Goal: Book appointment/travel/reservation

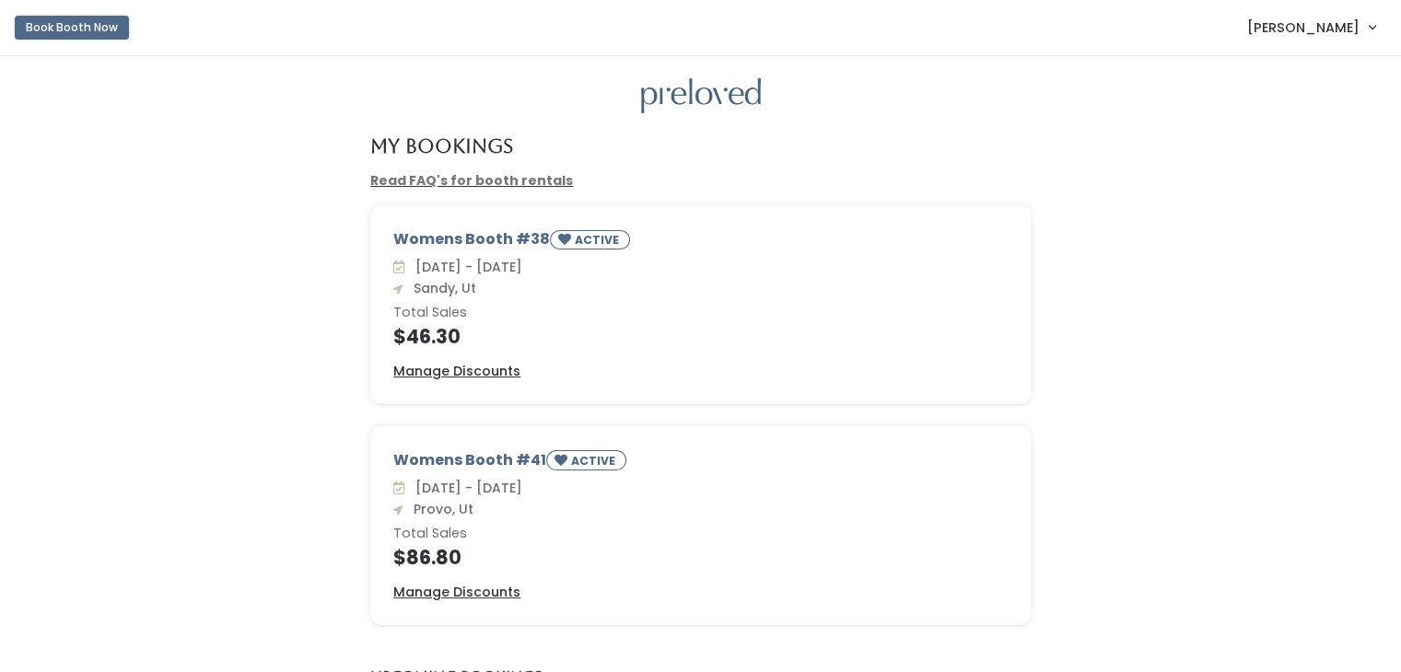
click at [67, 27] on button "Book Booth Now" at bounding box center [72, 28] width 114 height 24
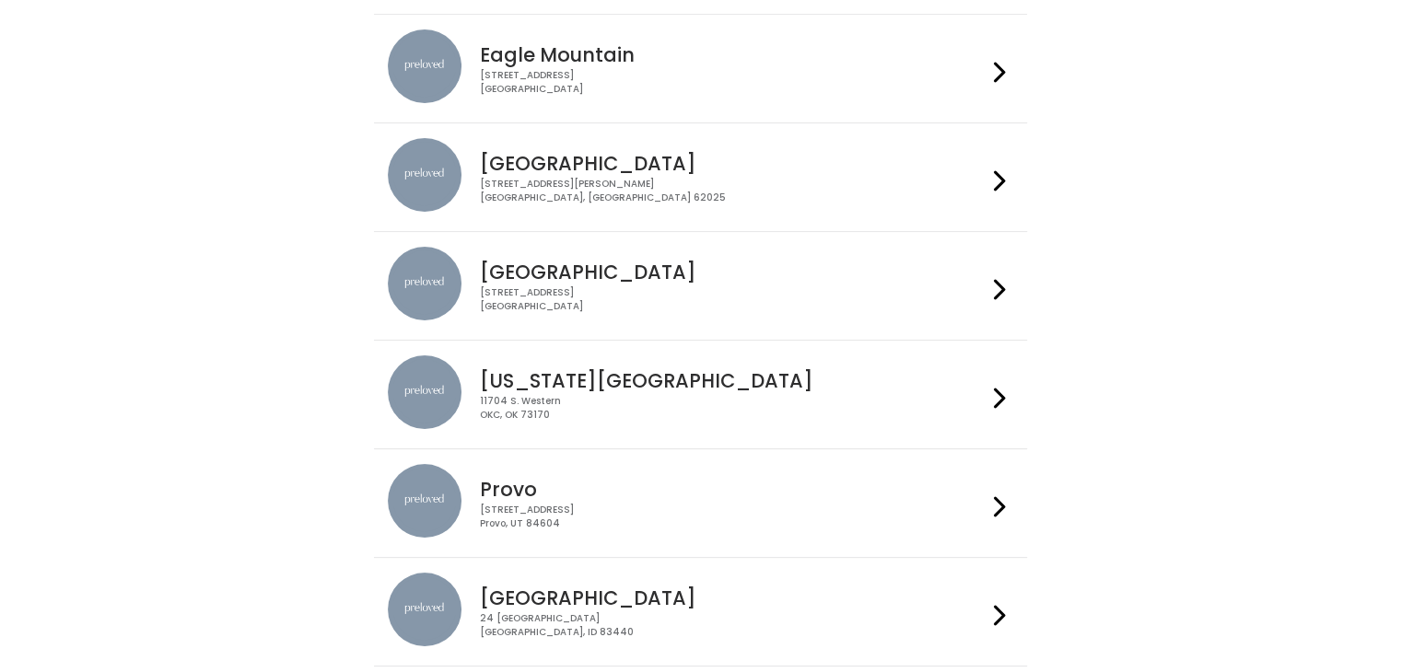
scroll to position [368, 0]
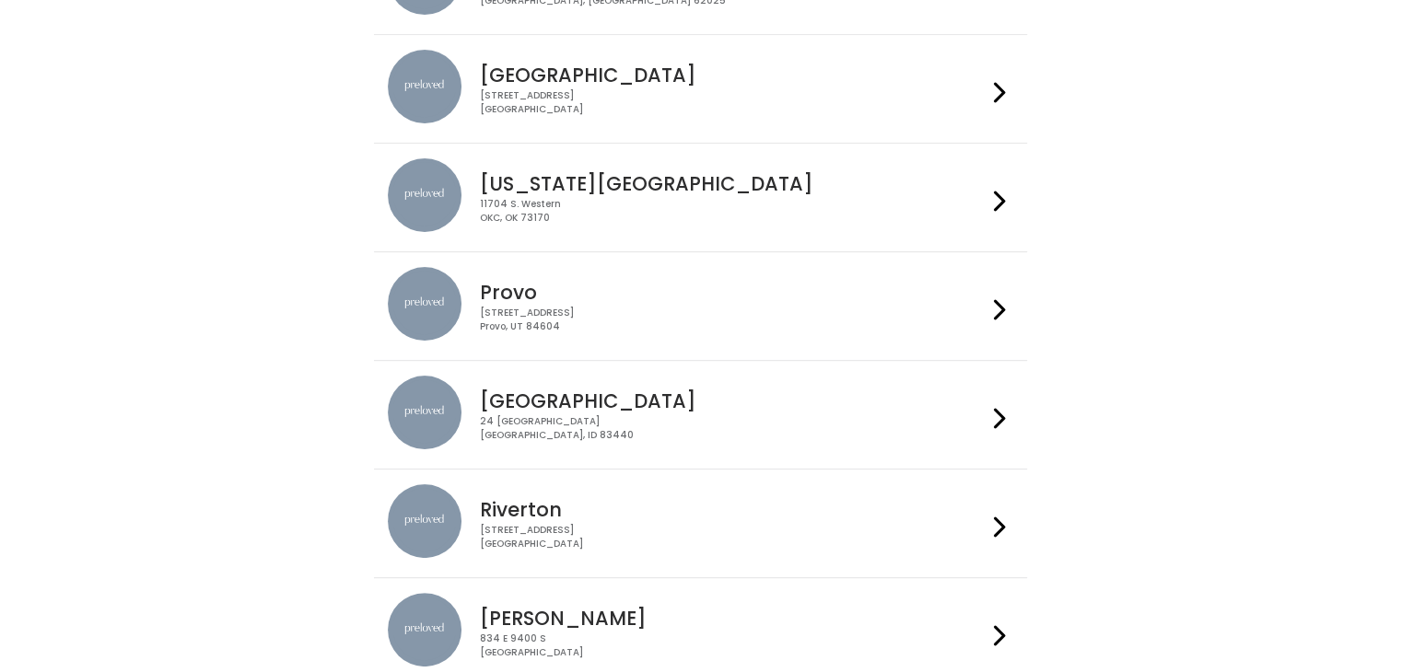
click at [578, 310] on div "230 W Cougar Blvd Provo, UT 84604" at bounding box center [733, 320] width 506 height 27
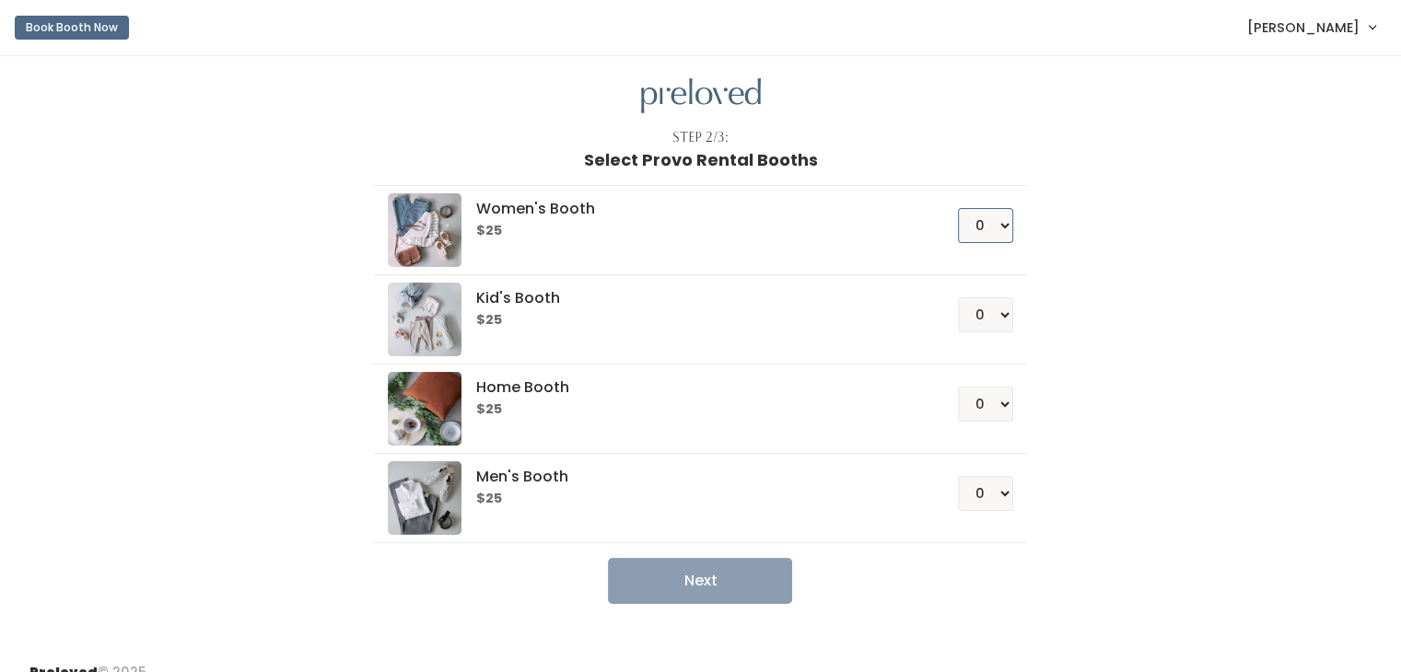
click at [986, 229] on select "0 1 2 3 4" at bounding box center [985, 225] width 55 height 35
select select "1"
click at [958, 208] on select "0 1 2 3 4" at bounding box center [985, 225] width 55 height 35
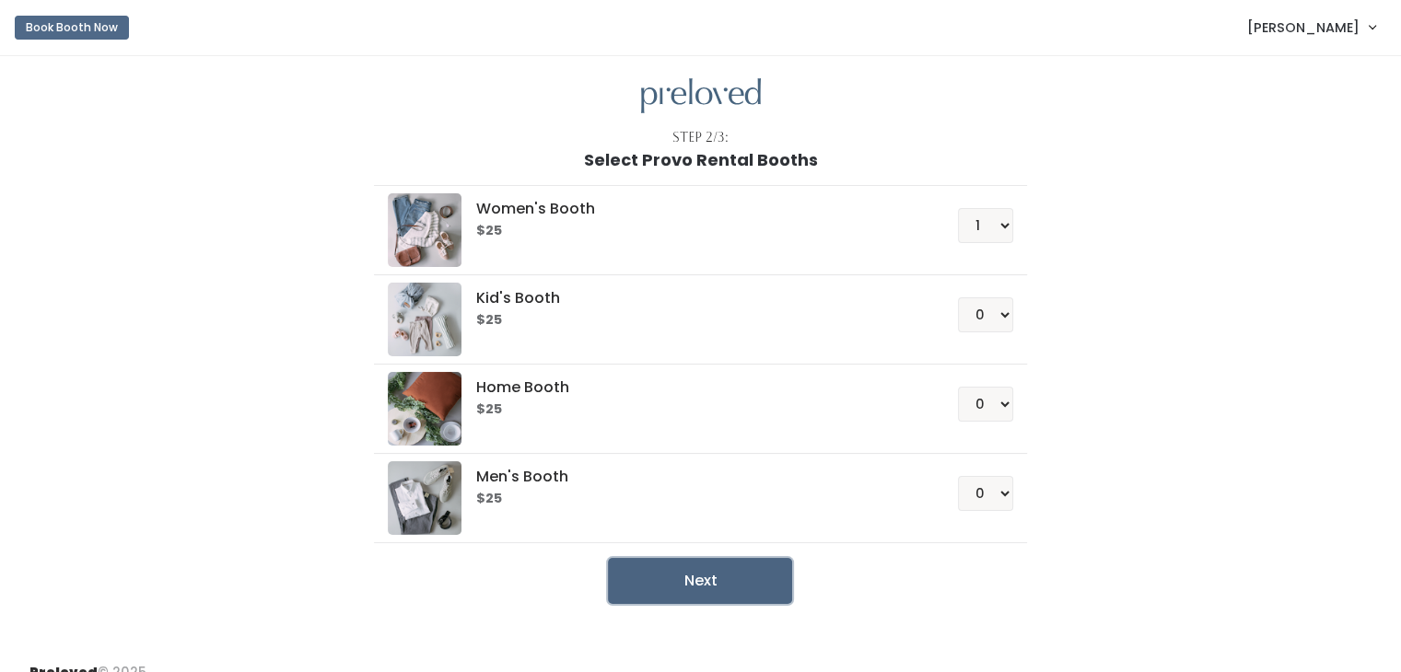
click at [694, 583] on button "Next" at bounding box center [700, 581] width 184 height 46
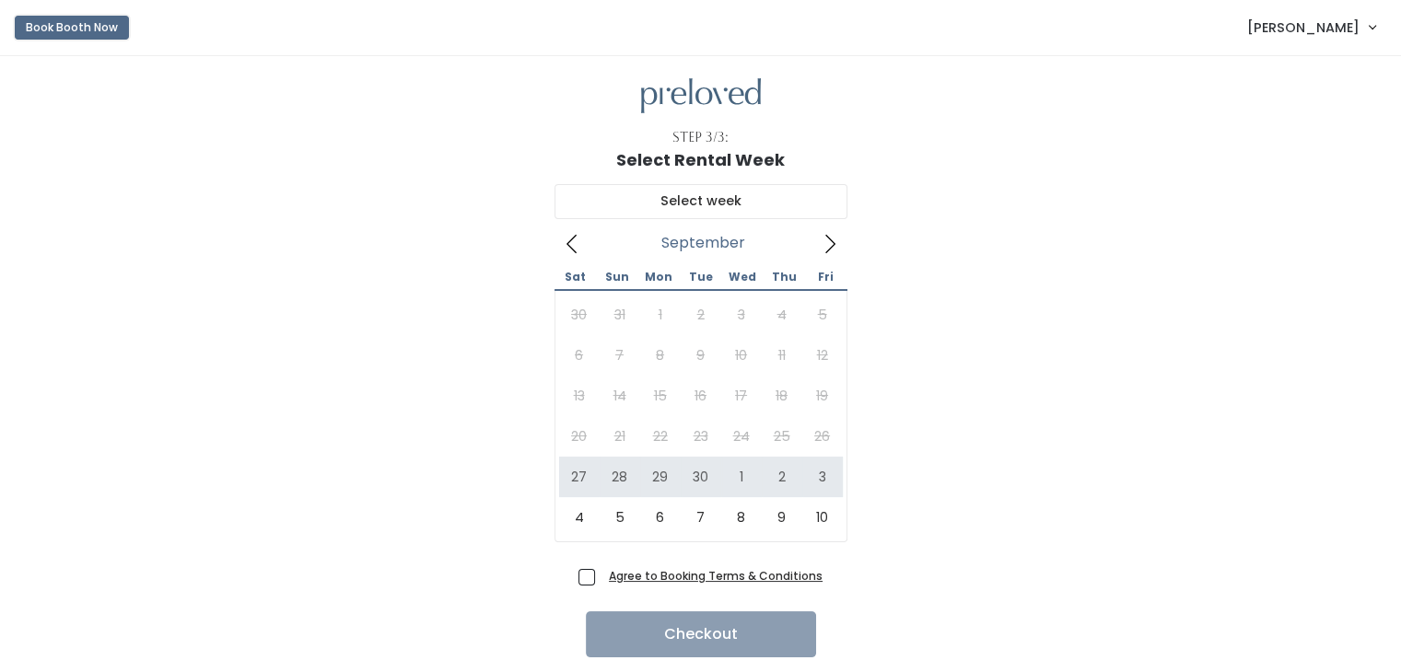
click at [59, 27] on button "Book Booth Now" at bounding box center [72, 28] width 114 height 24
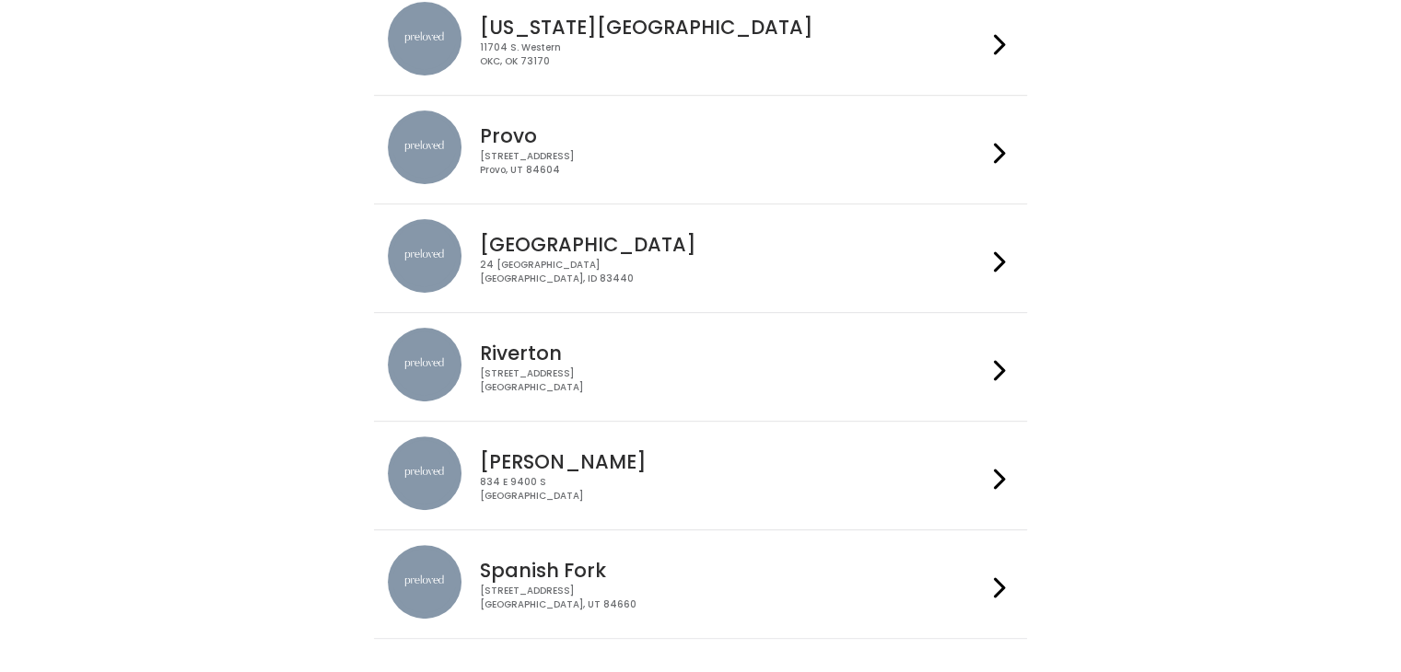
scroll to position [552, 0]
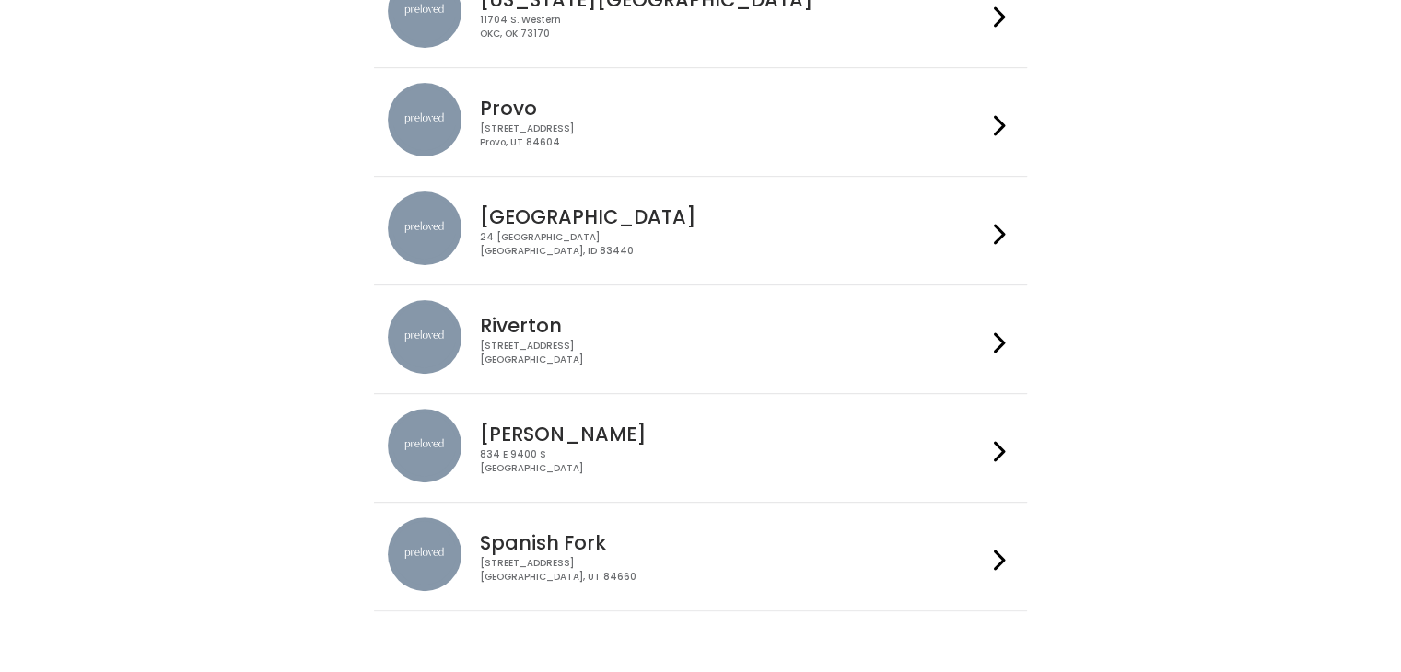
click at [670, 540] on h4 "Spanish Fork" at bounding box center [733, 542] width 506 height 21
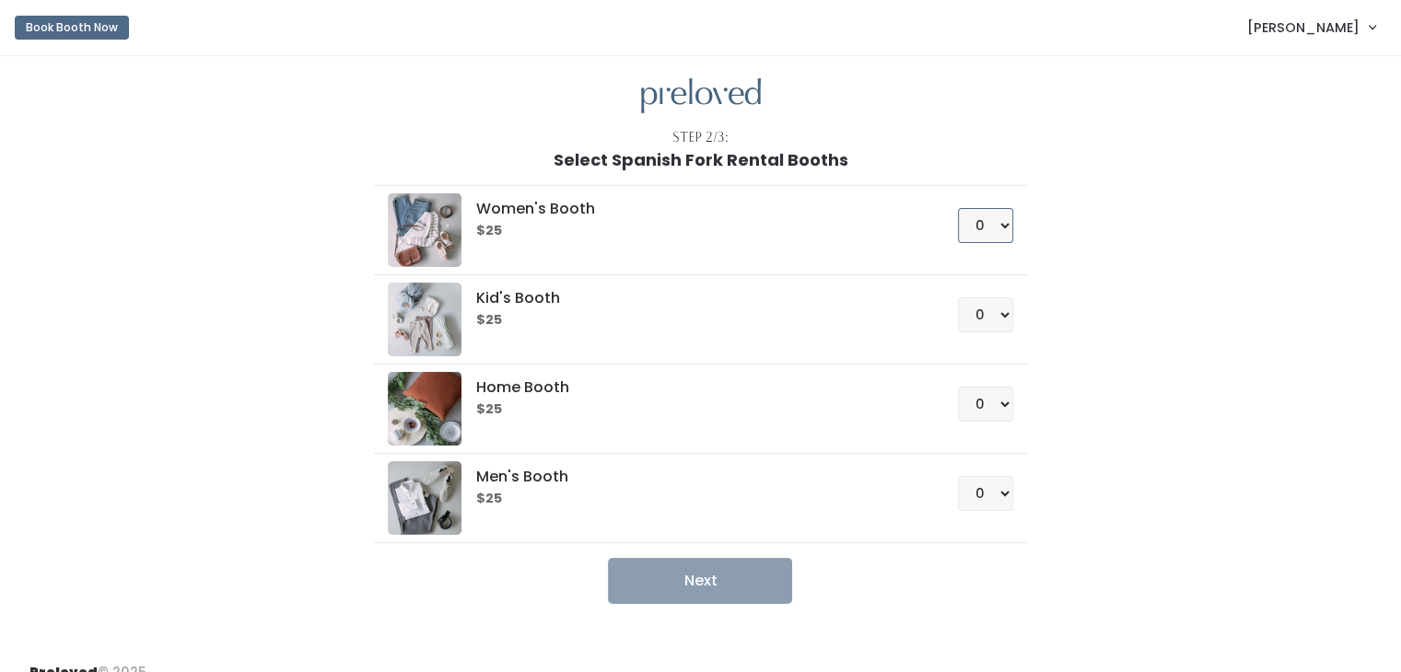
click at [997, 218] on select "0 1 2 3 4" at bounding box center [985, 225] width 55 height 35
select select "1"
click at [958, 208] on select "0 1 2 3 4" at bounding box center [985, 225] width 55 height 35
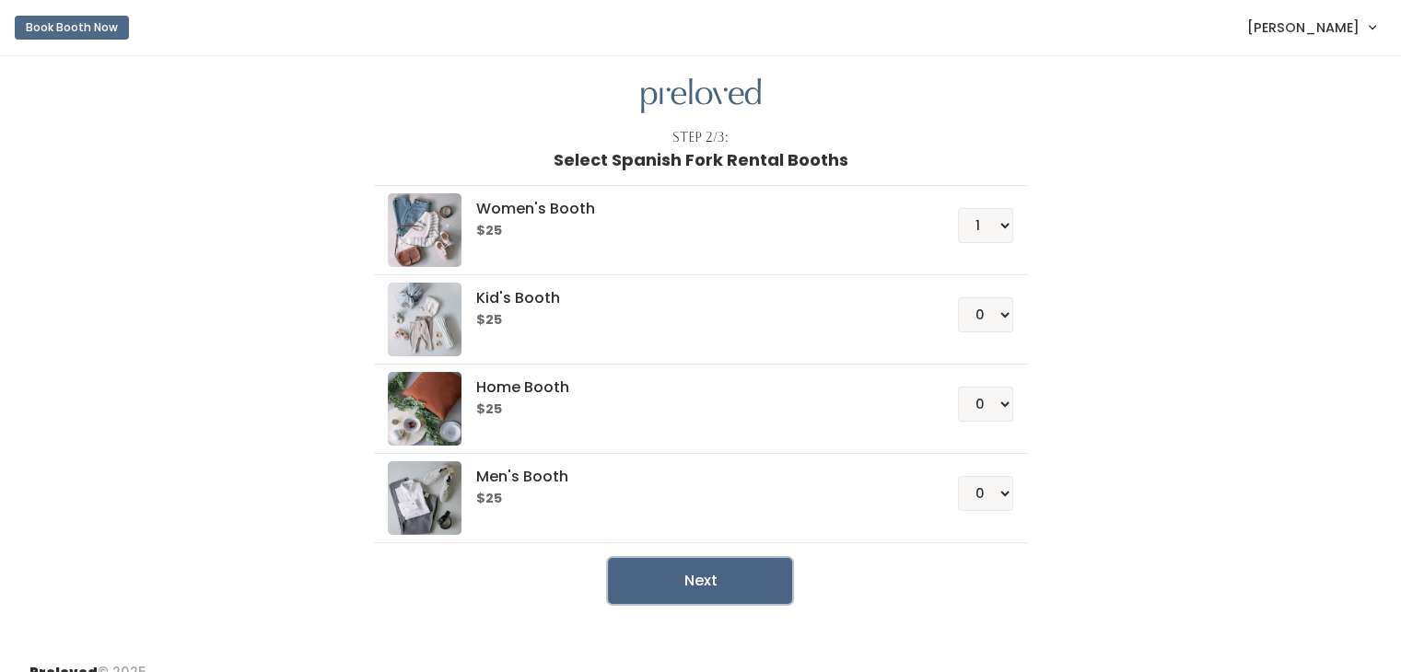
click at [736, 578] on button "Next" at bounding box center [700, 581] width 184 height 46
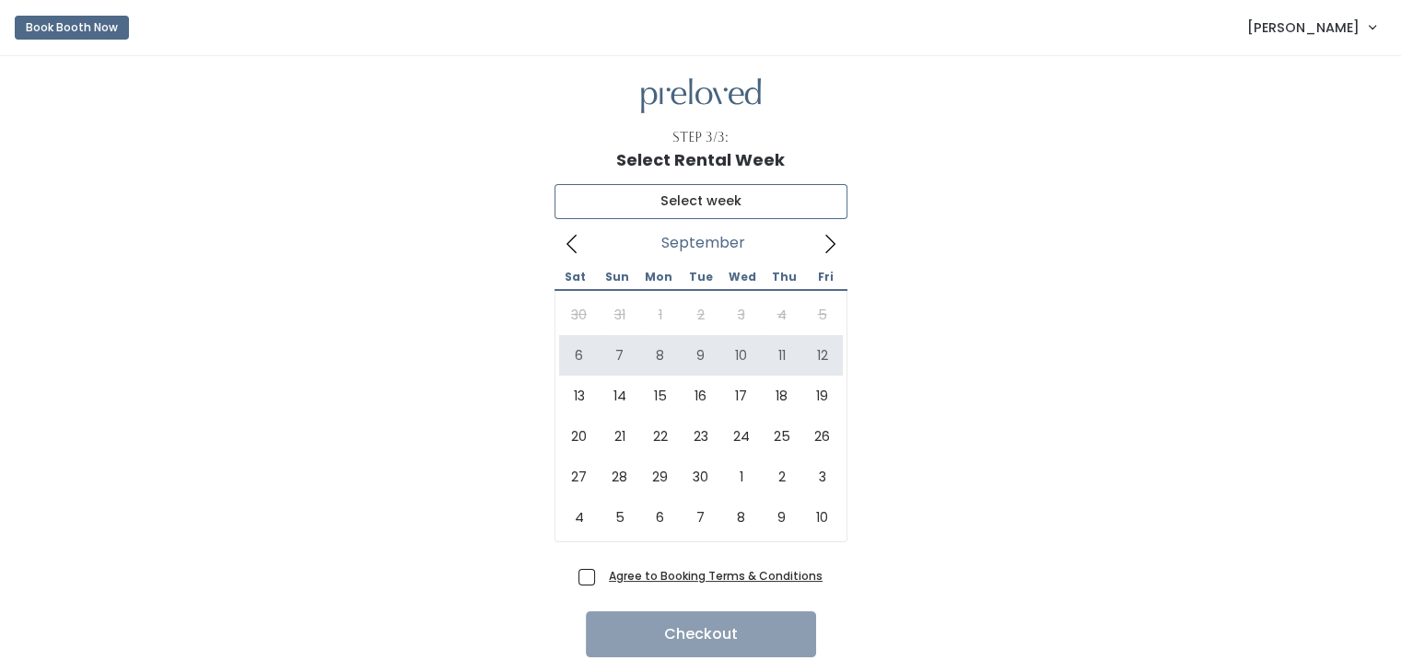
type input "September 6 to September 12"
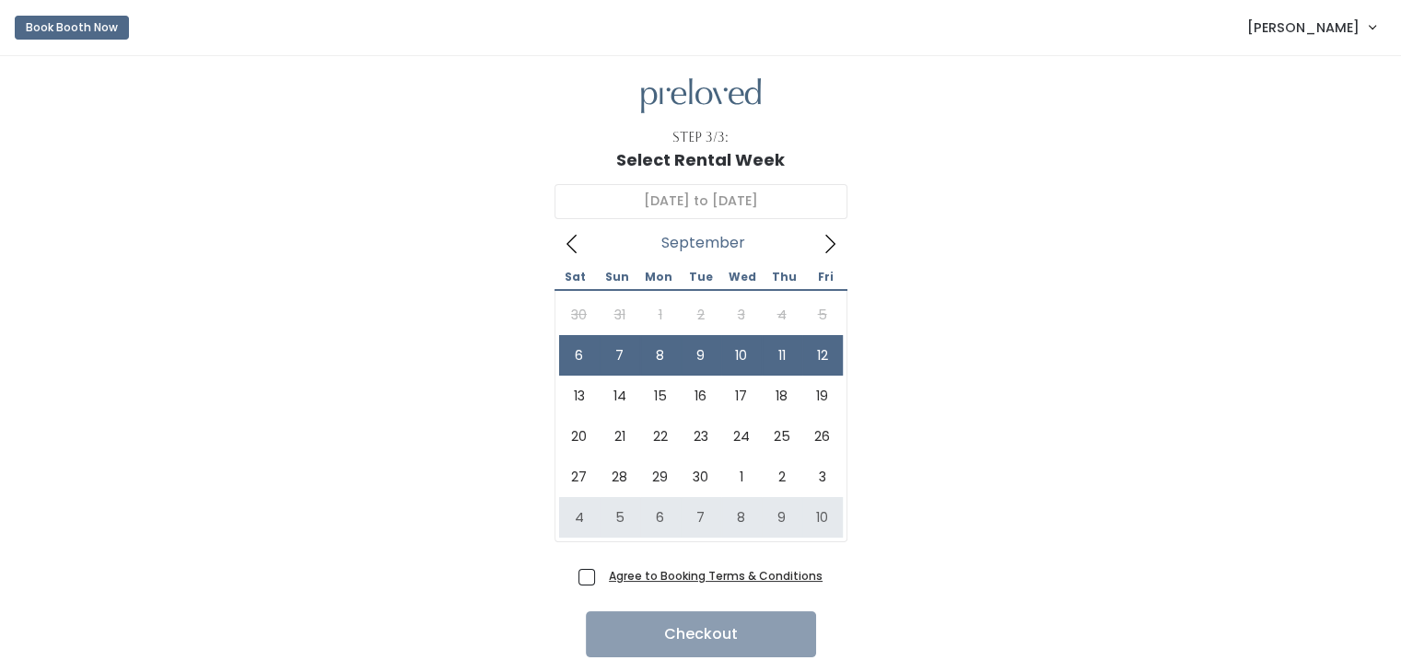
click at [601, 576] on span "Agree to Booking Terms & Conditions" at bounding box center [711, 575] width 221 height 18
click at [601, 576] on input "Agree to Booking Terms & Conditions" at bounding box center [607, 572] width 12 height 12
checkbox input "true"
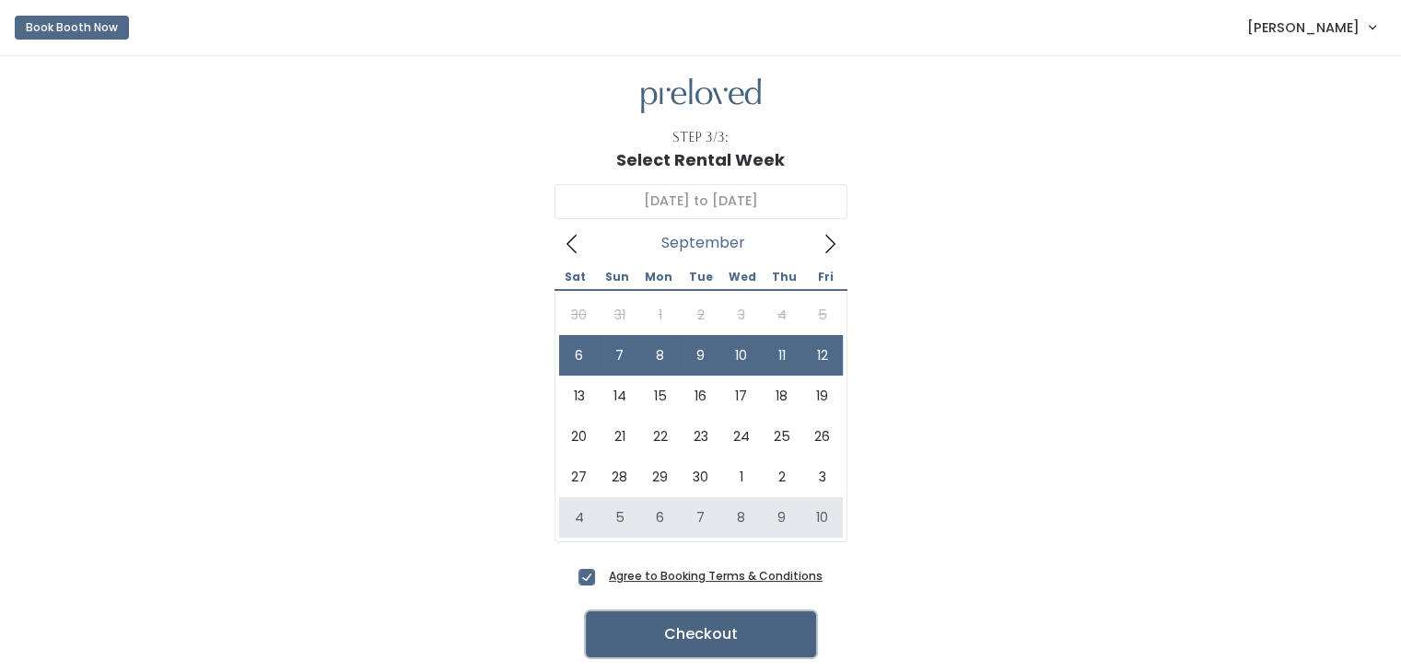
click at [678, 640] on button "Checkout" at bounding box center [701, 634] width 230 height 46
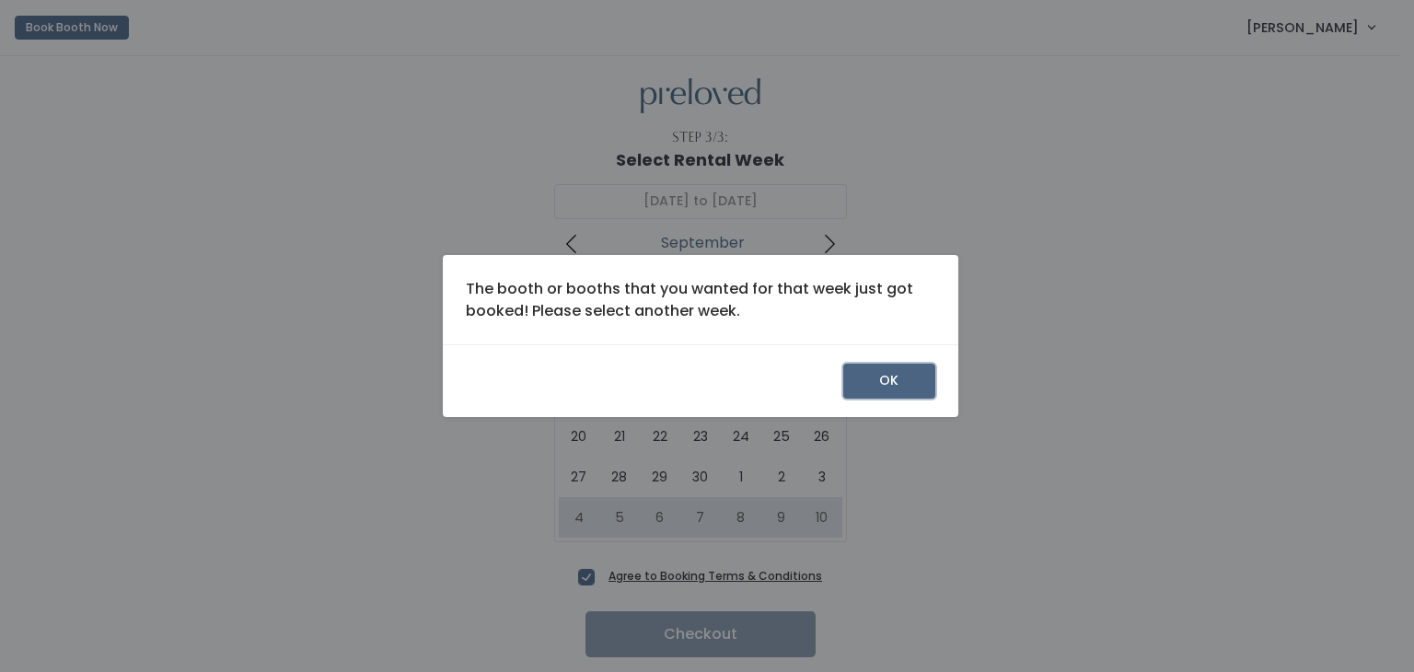
click at [895, 390] on button "OK" at bounding box center [889, 381] width 92 height 35
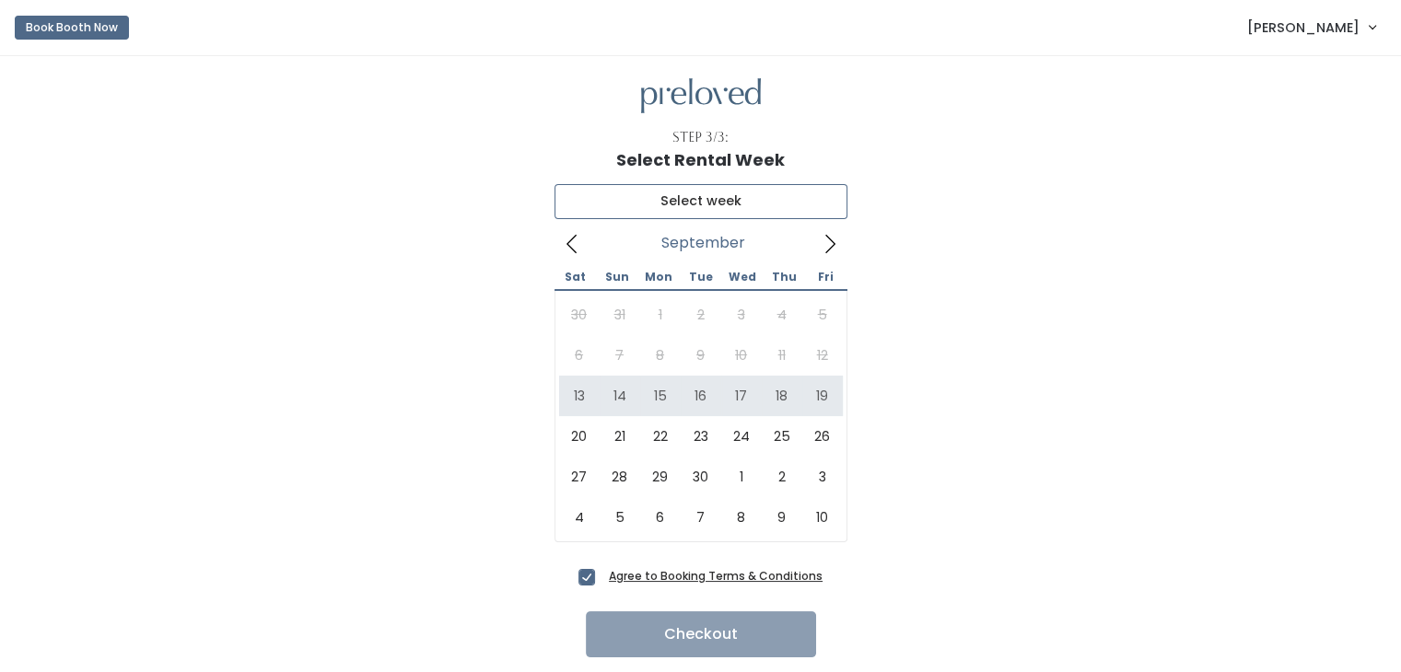
type input "[DATE] to [DATE]"
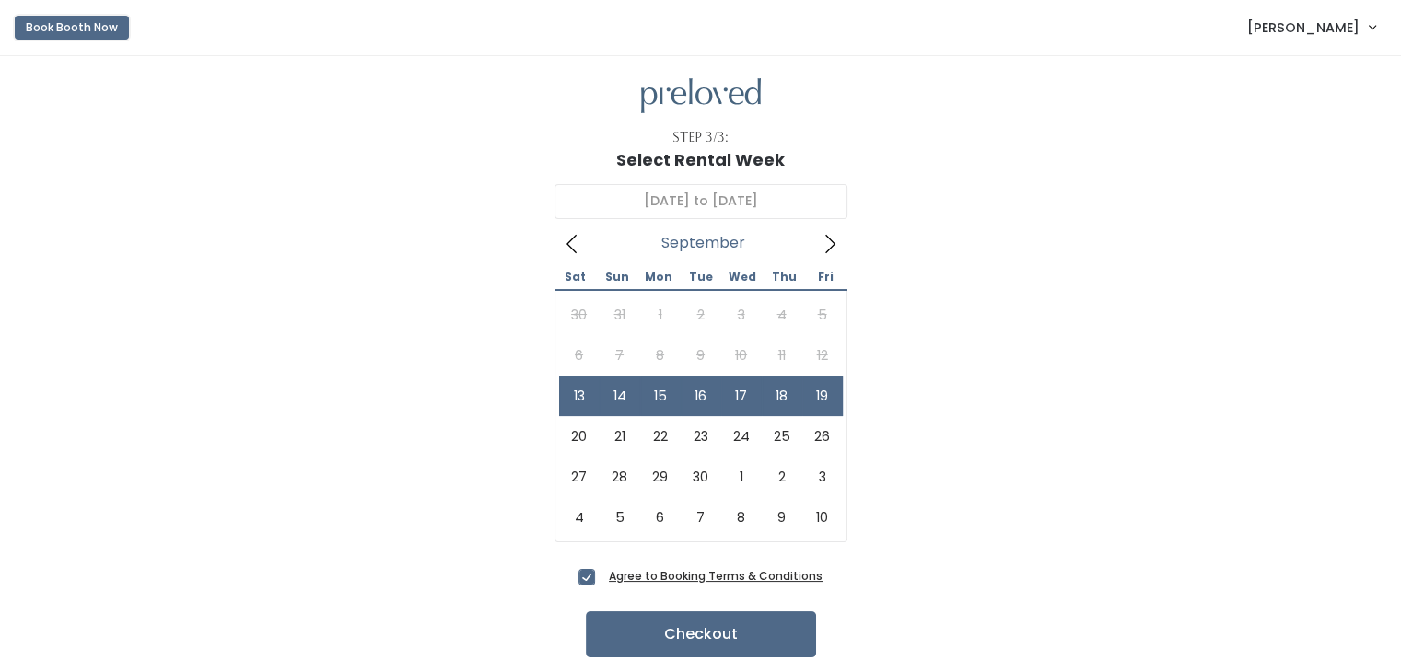
click at [89, 32] on button "Book Booth Now" at bounding box center [72, 28] width 114 height 24
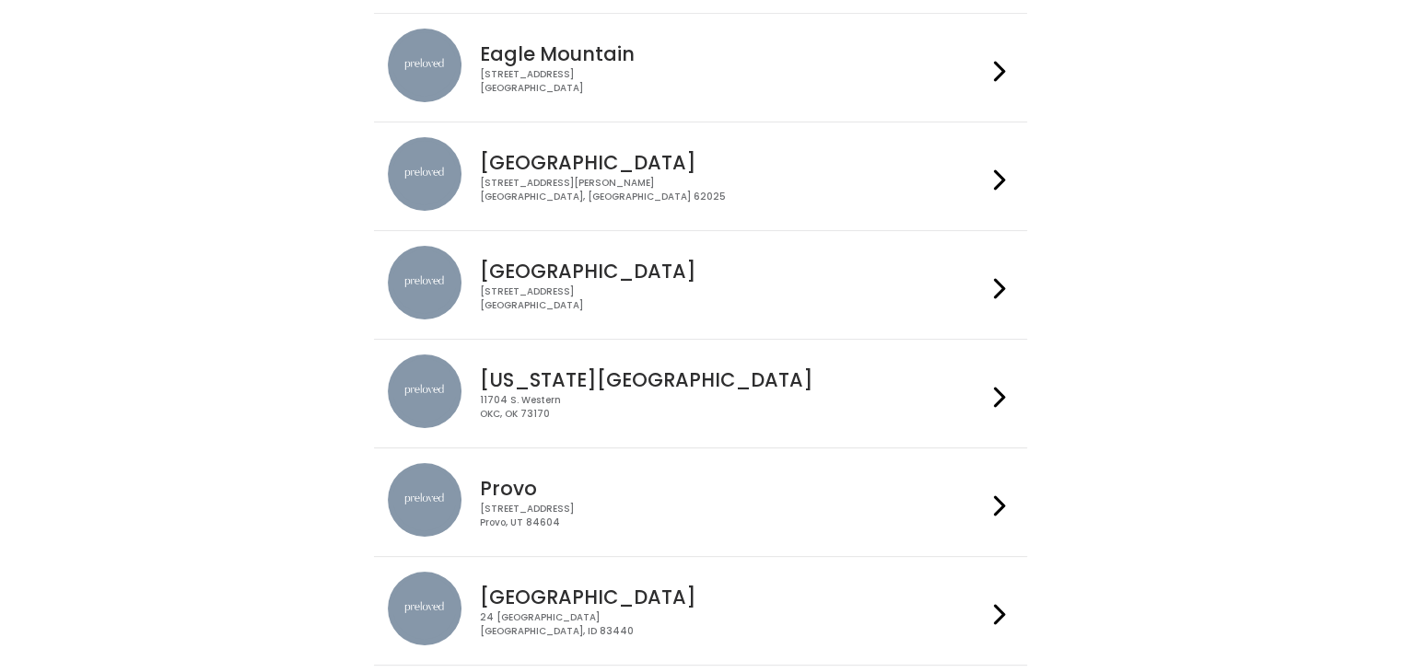
scroll to position [184, 0]
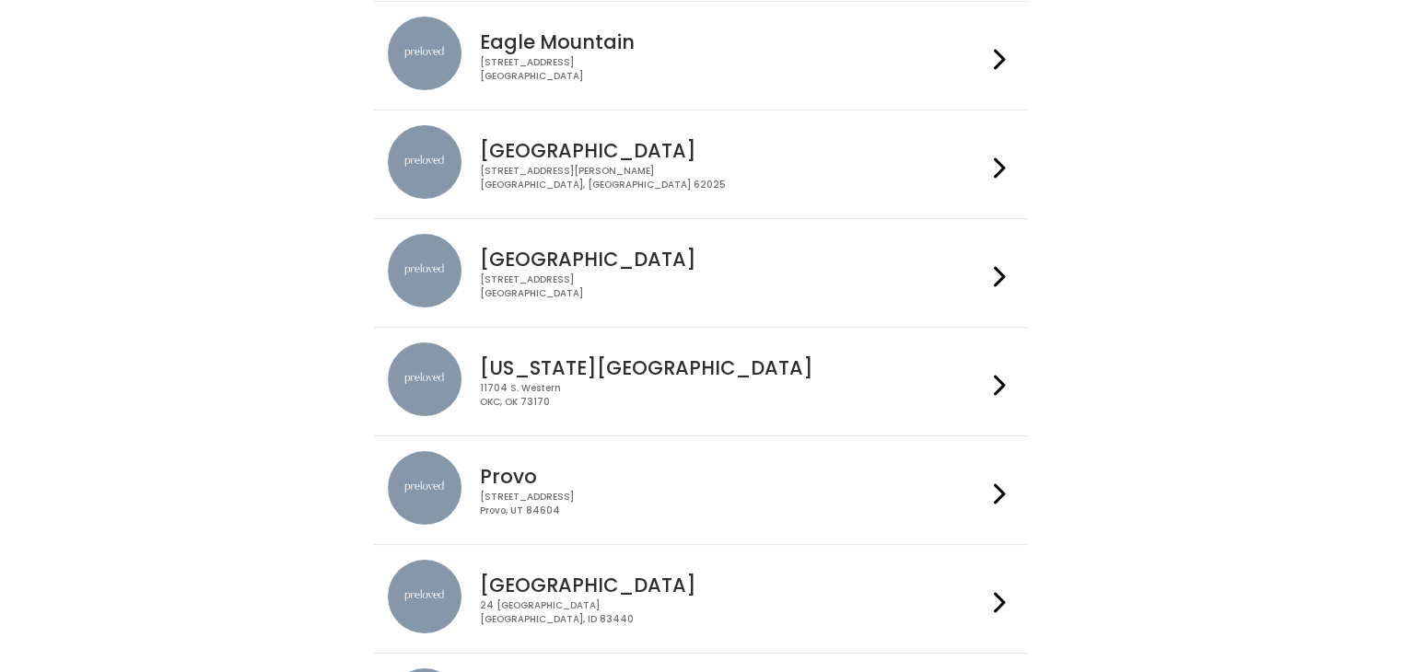
click at [860, 481] on h4 "Provo" at bounding box center [733, 476] width 506 height 21
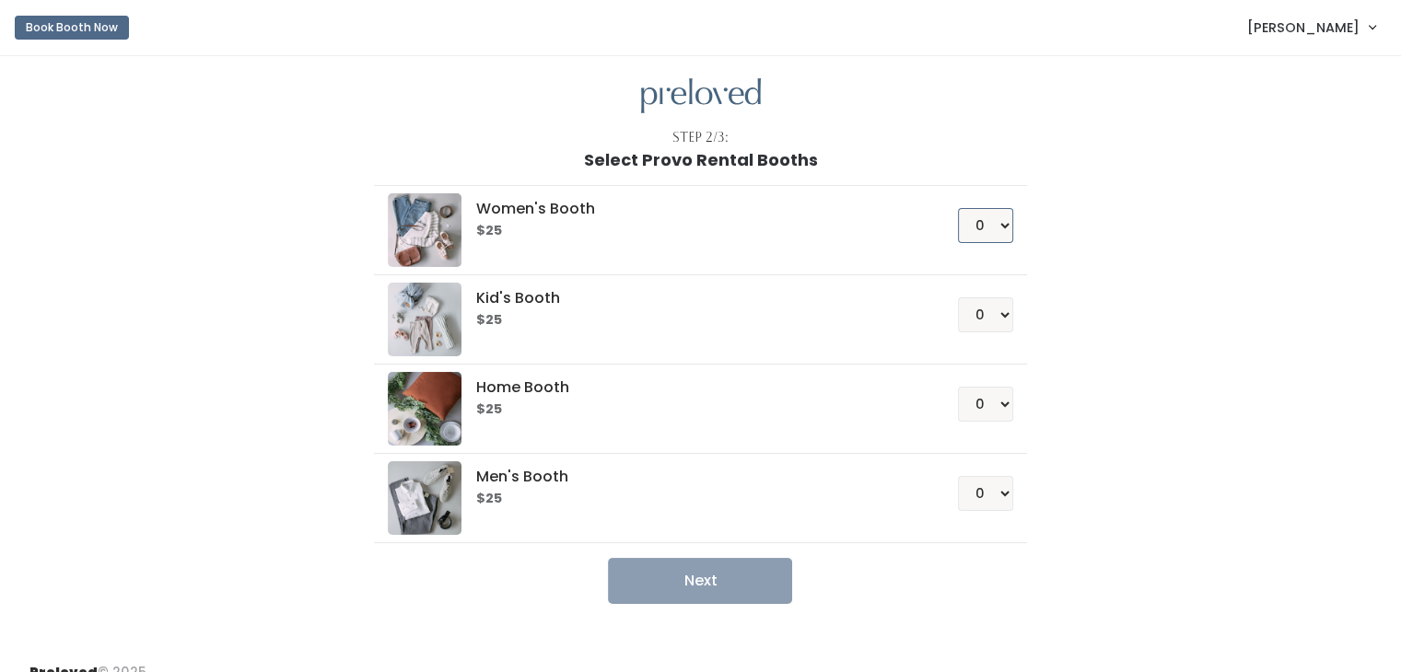
click at [991, 237] on select "0 1 2 3 4" at bounding box center [985, 225] width 55 height 35
select select "1"
click at [958, 208] on select "0 1 2 3 4" at bounding box center [985, 225] width 55 height 35
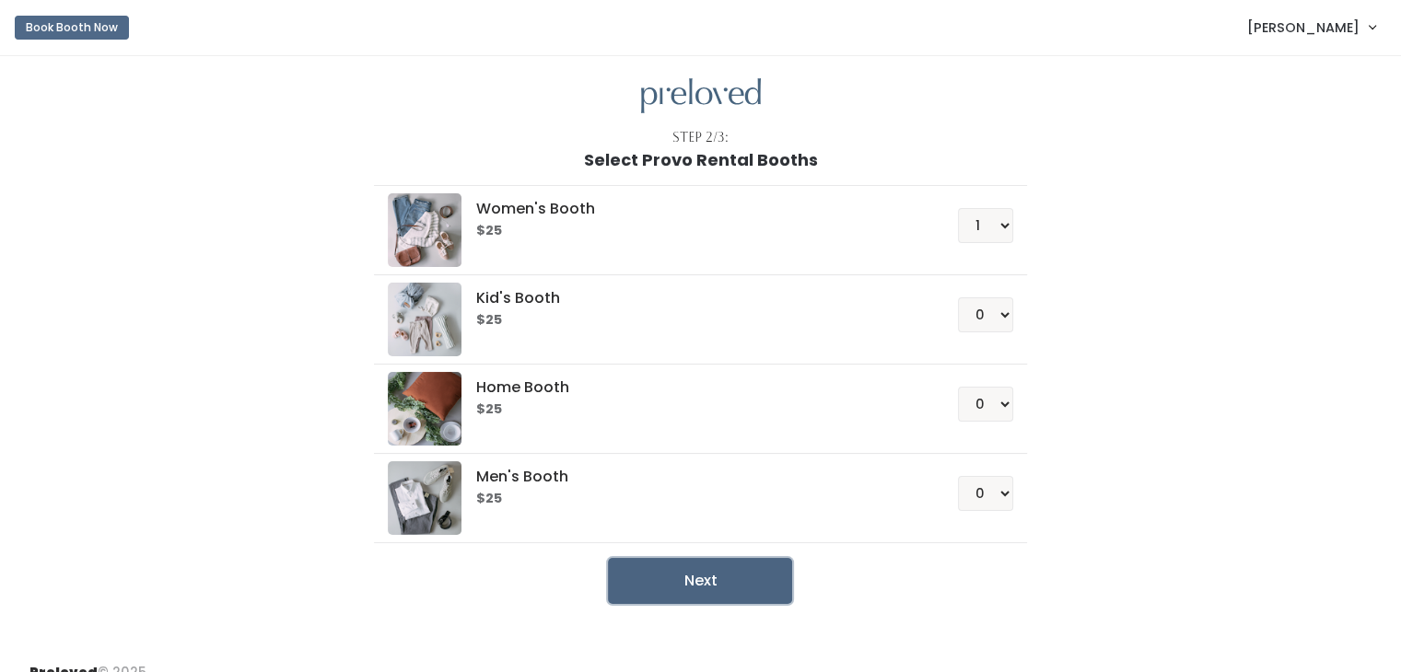
click at [748, 577] on button "Next" at bounding box center [700, 581] width 184 height 46
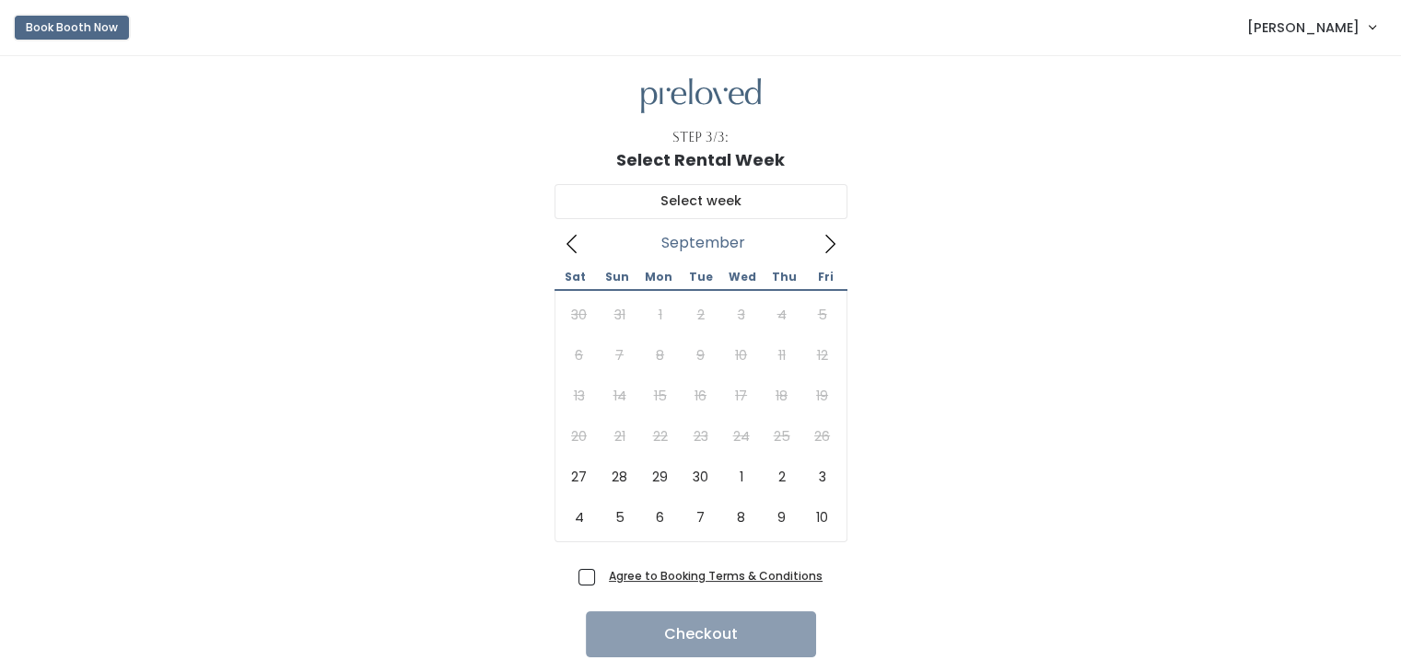
click at [76, 27] on button "Book Booth Now" at bounding box center [72, 28] width 114 height 24
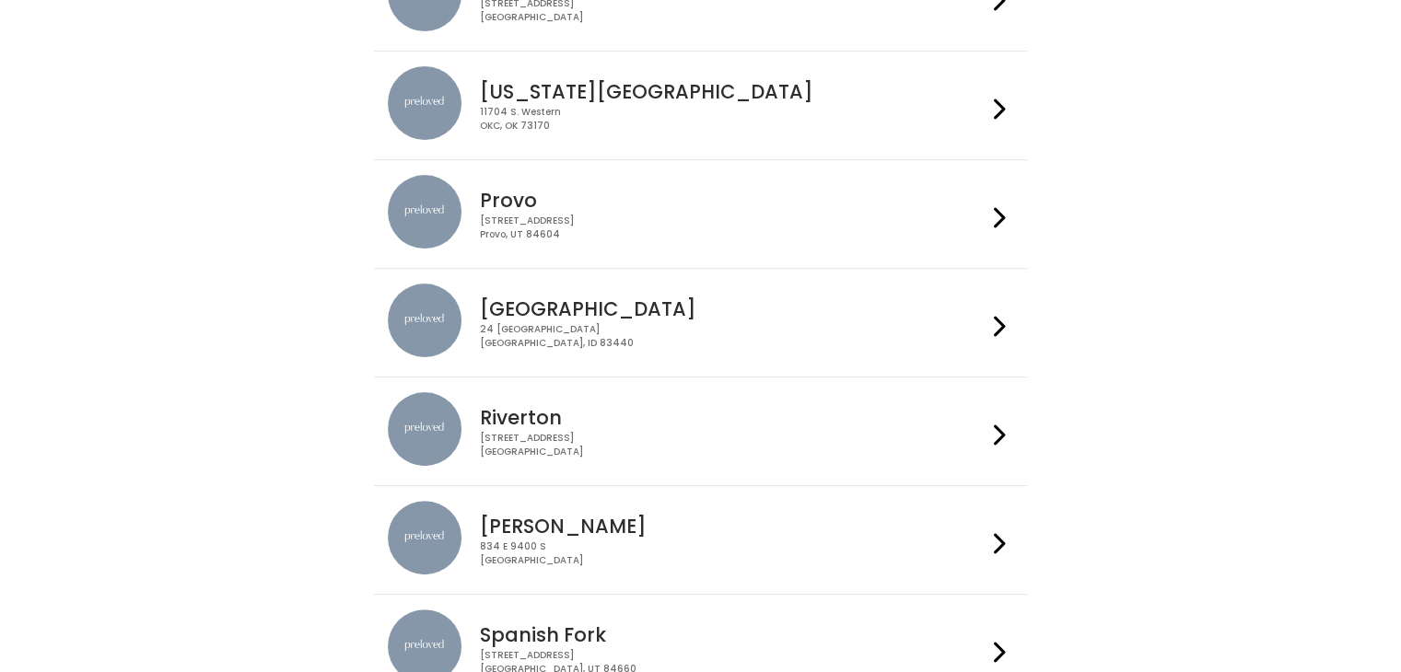
scroll to position [552, 0]
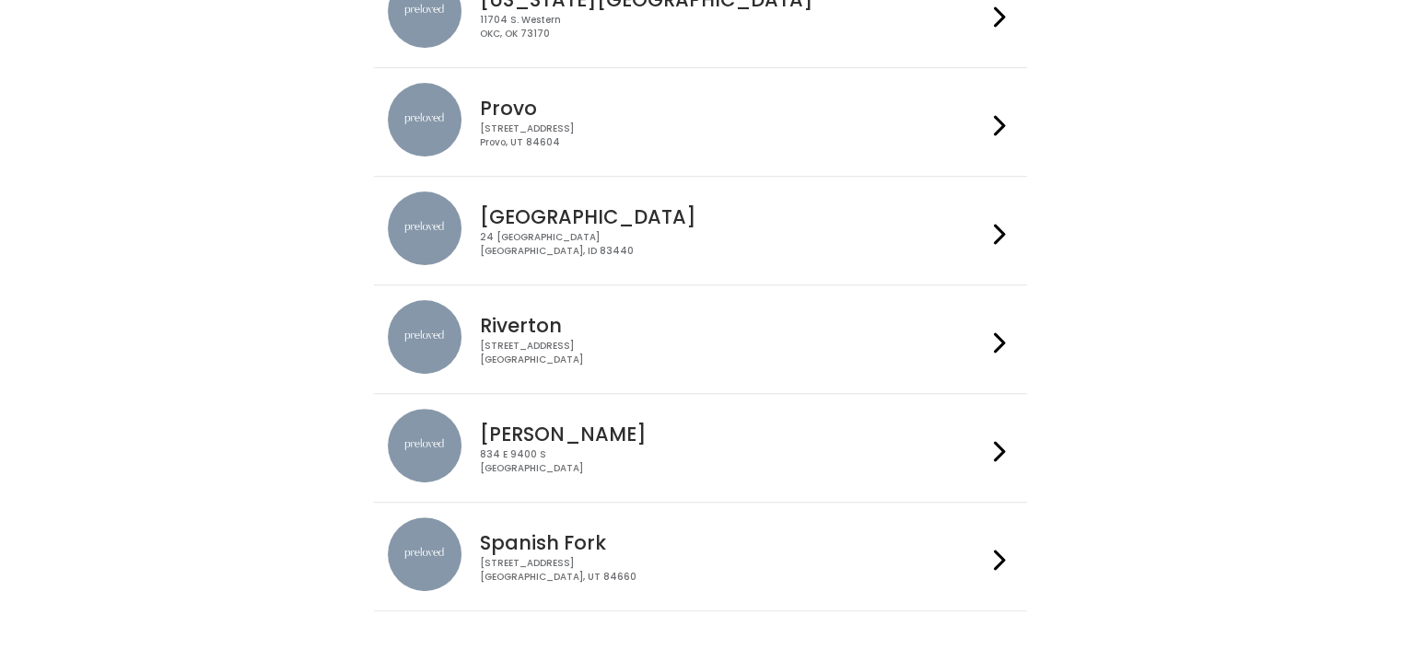
click at [817, 535] on h4 "Spanish Fork" at bounding box center [733, 542] width 506 height 21
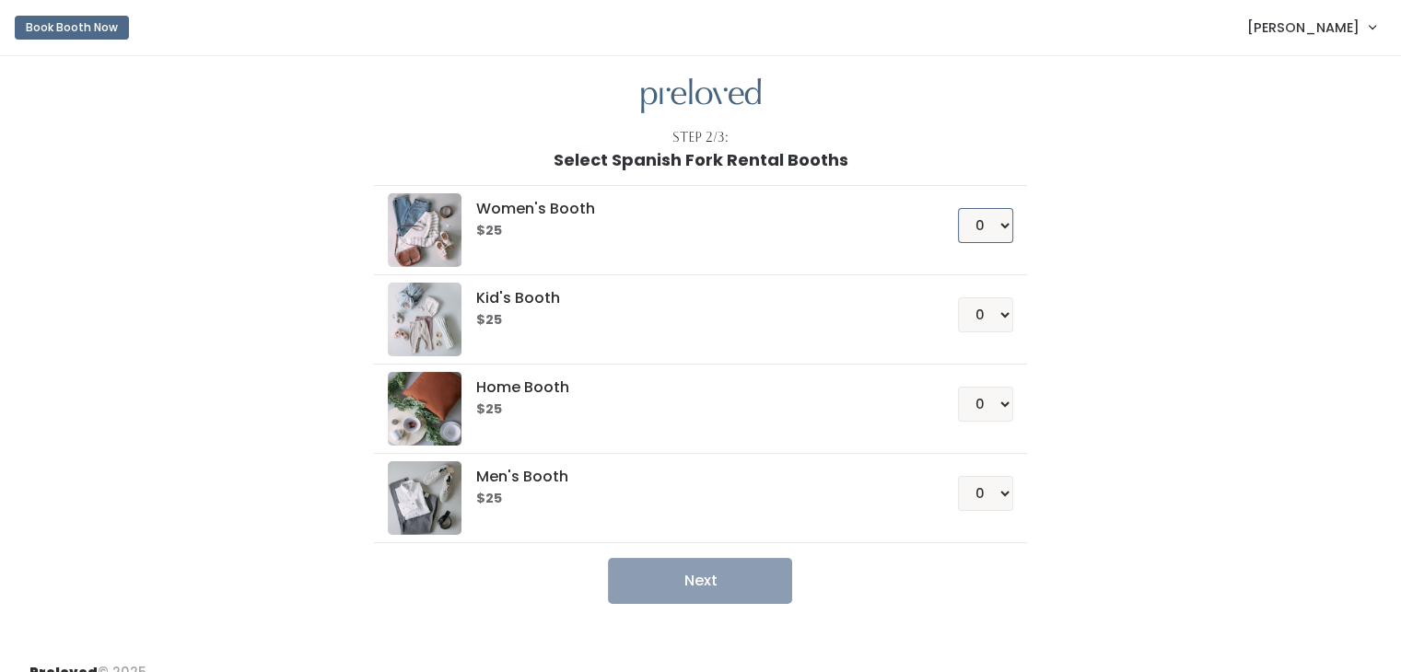
click at [1001, 226] on select "0 1 2 3 4" at bounding box center [985, 225] width 55 height 35
select select "1"
click at [958, 208] on select "0 1 2 3 4" at bounding box center [985, 225] width 55 height 35
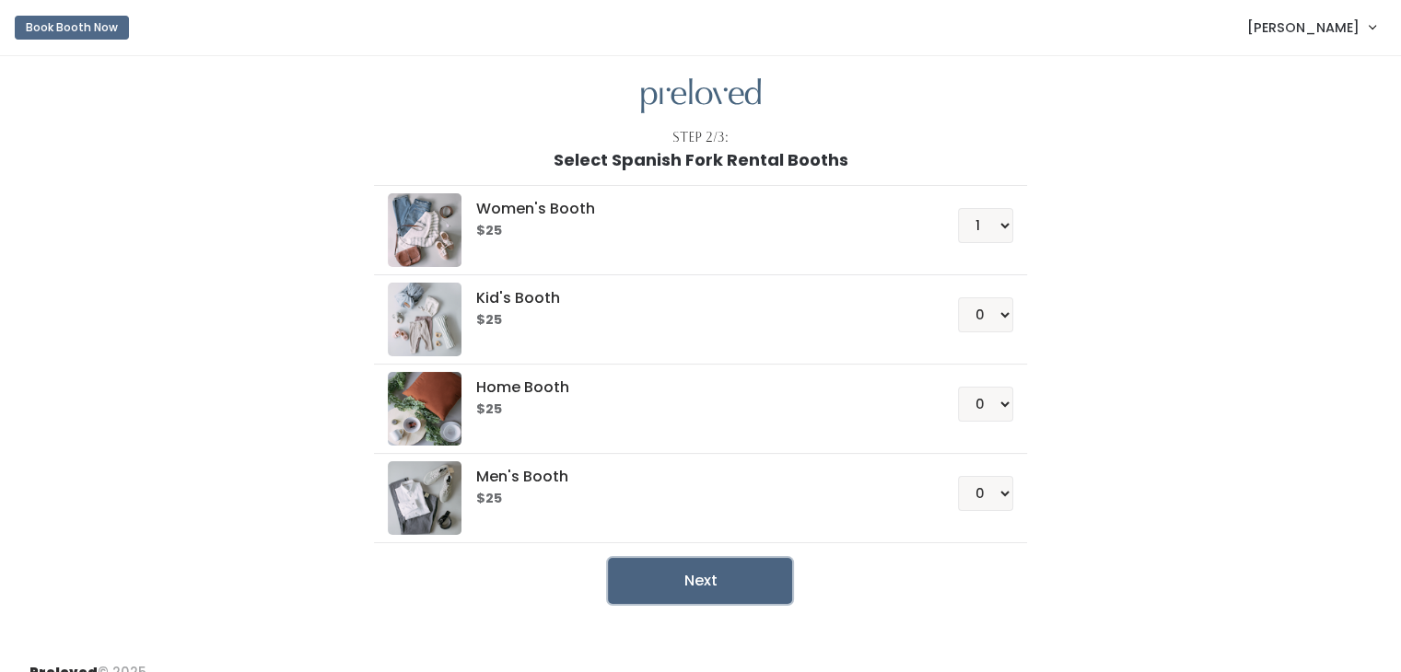
click at [719, 576] on button "Next" at bounding box center [700, 581] width 184 height 46
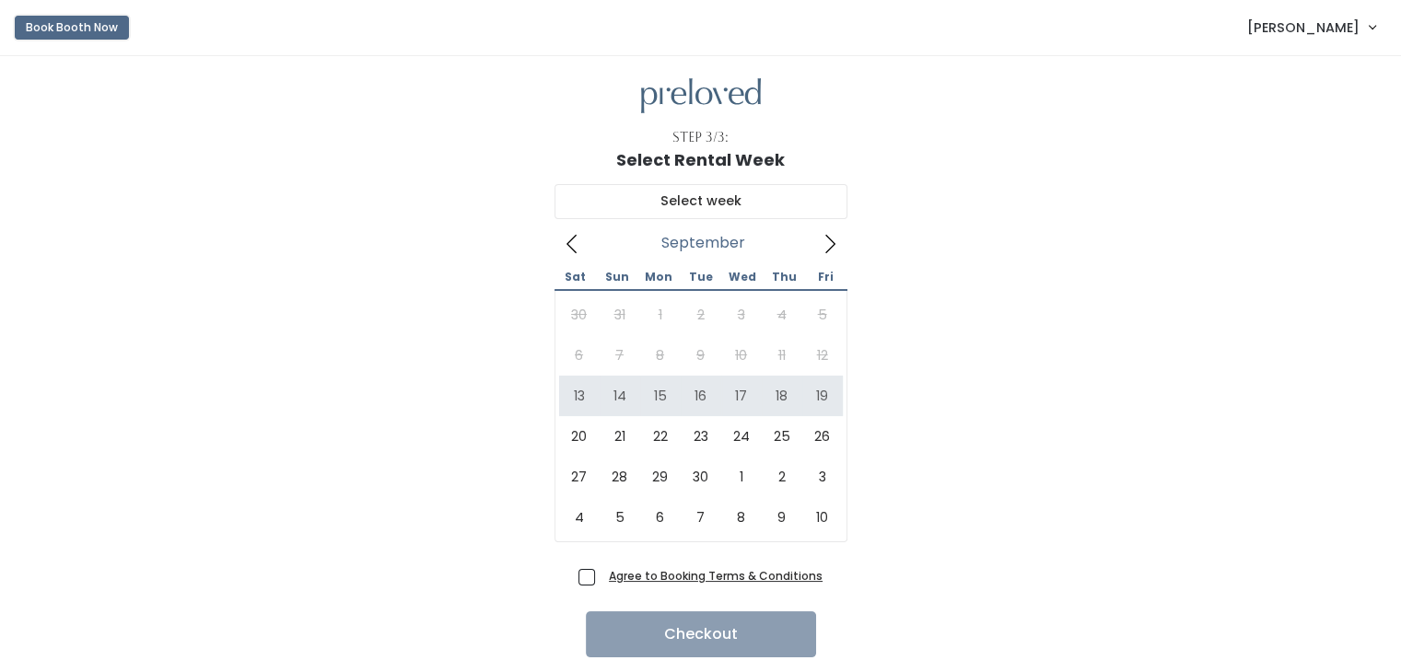
click at [58, 23] on button "Book Booth Now" at bounding box center [72, 28] width 114 height 24
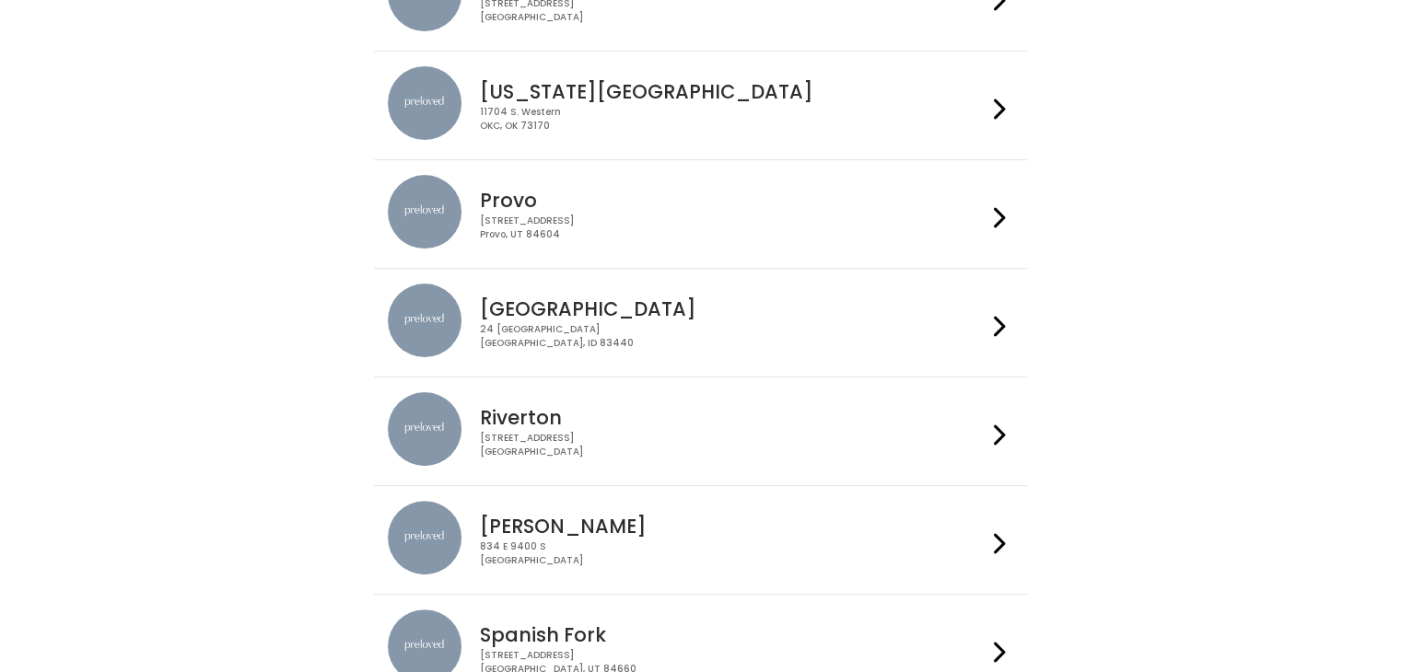
scroll to position [611, 0]
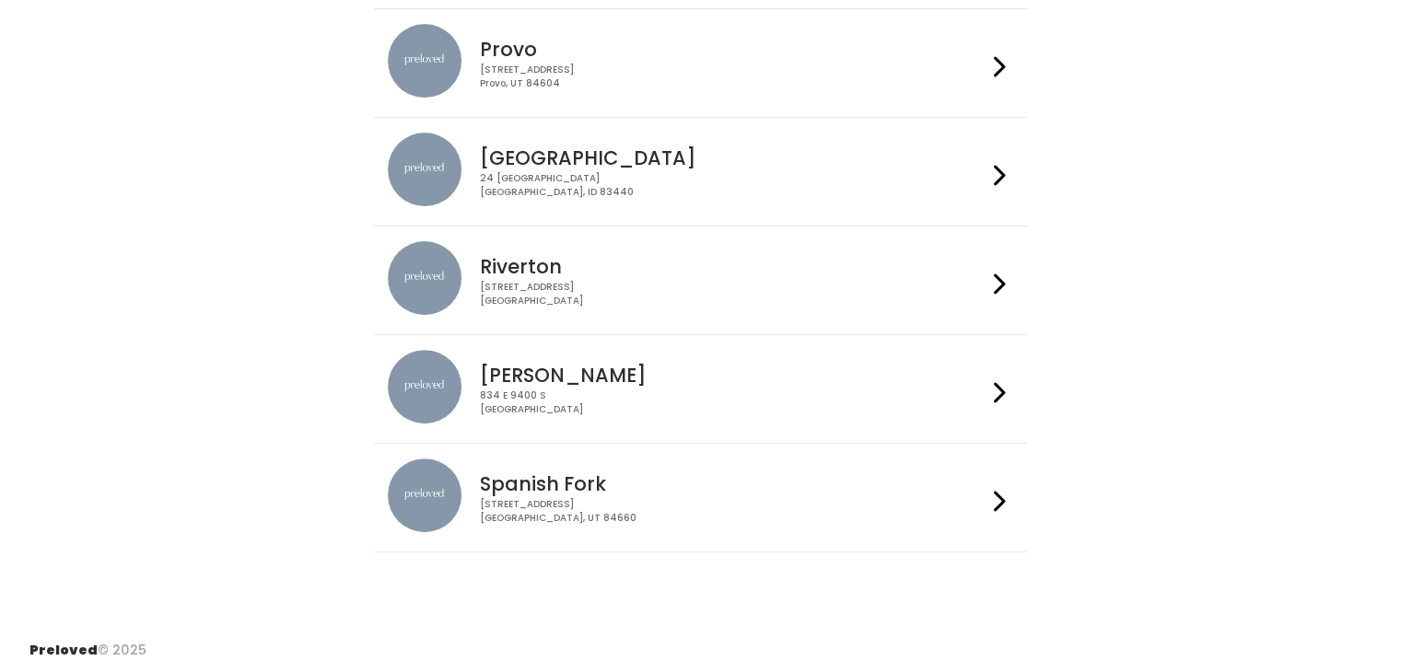
click at [975, 483] on h4 "Spanish Fork" at bounding box center [733, 483] width 506 height 21
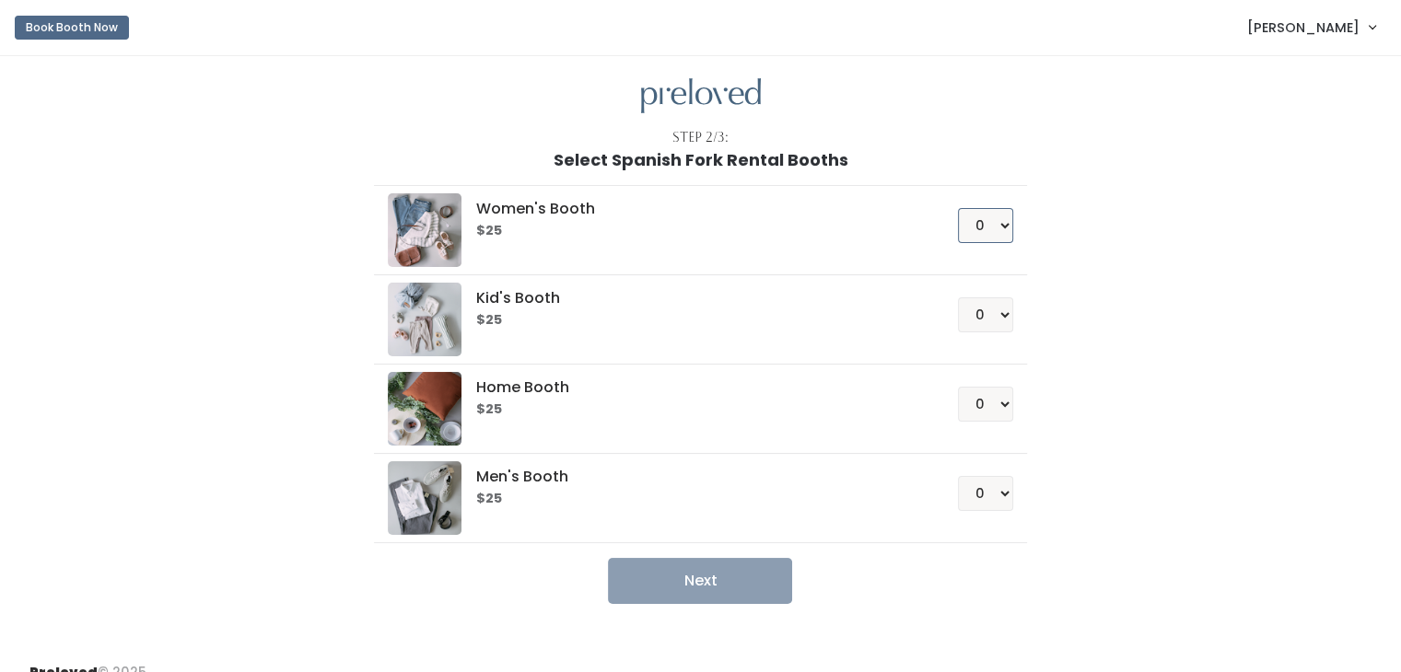
click at [978, 220] on select "0 1 2 3 4" at bounding box center [985, 225] width 55 height 35
select select "1"
click at [958, 208] on select "0 1 2 3 4" at bounding box center [985, 225] width 55 height 35
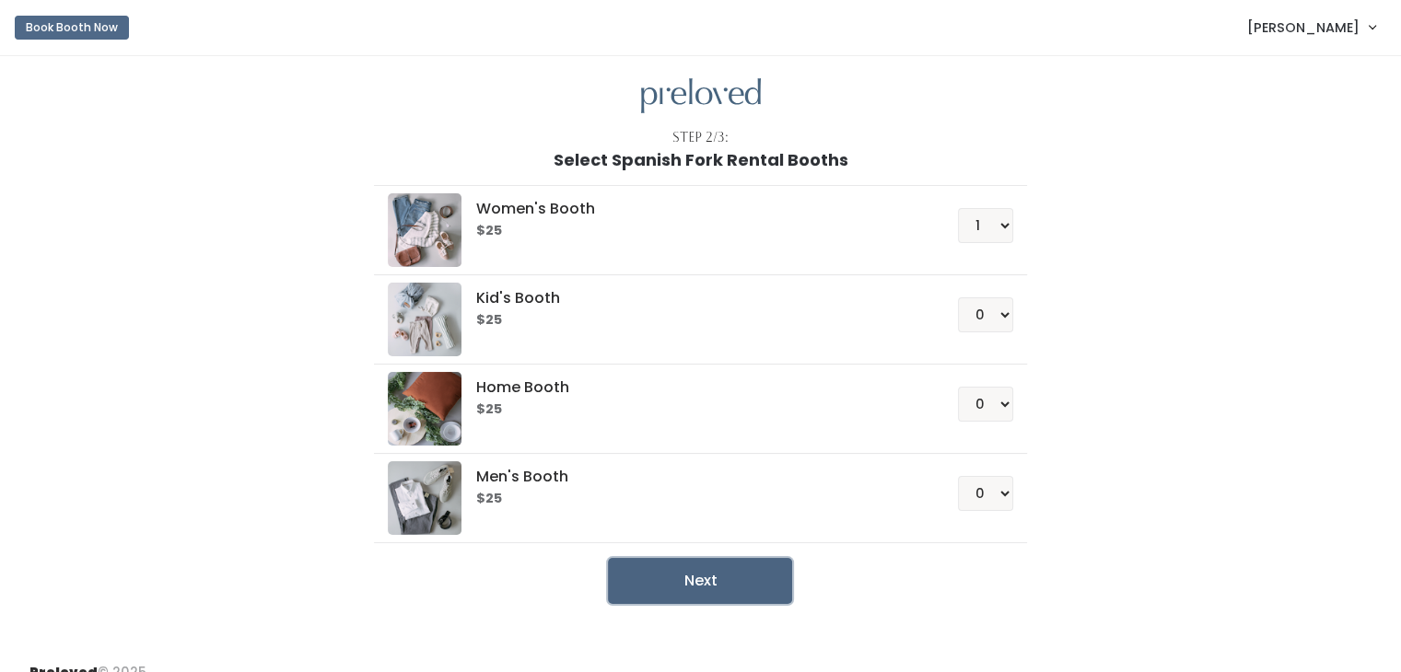
click at [753, 571] on button "Next" at bounding box center [700, 581] width 184 height 46
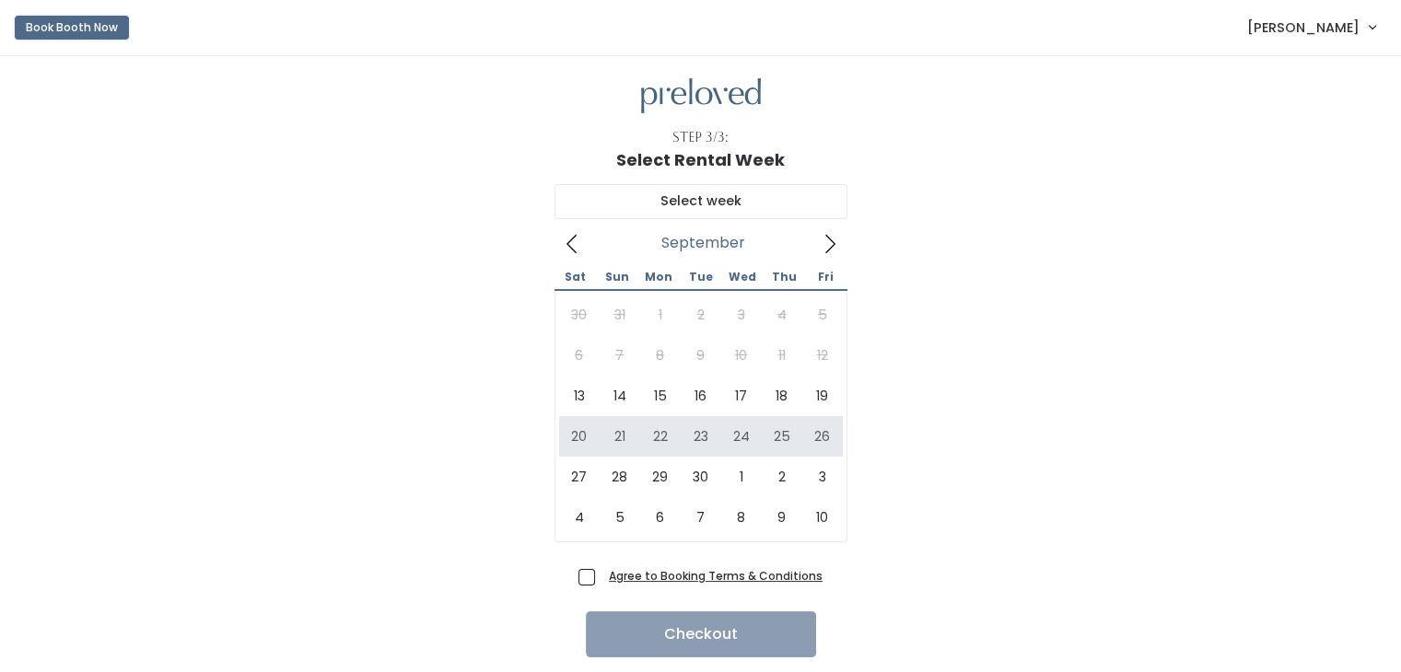
click at [74, 19] on button "Book Booth Now" at bounding box center [72, 28] width 114 height 24
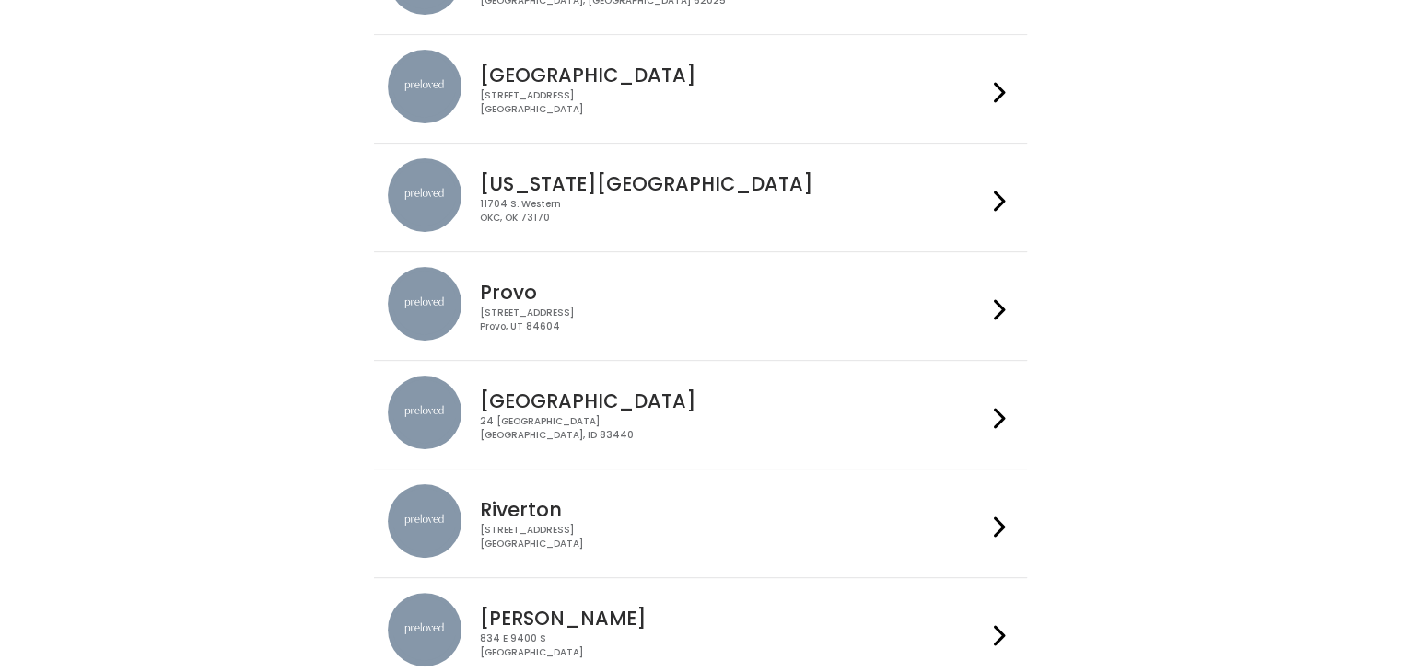
scroll to position [611, 0]
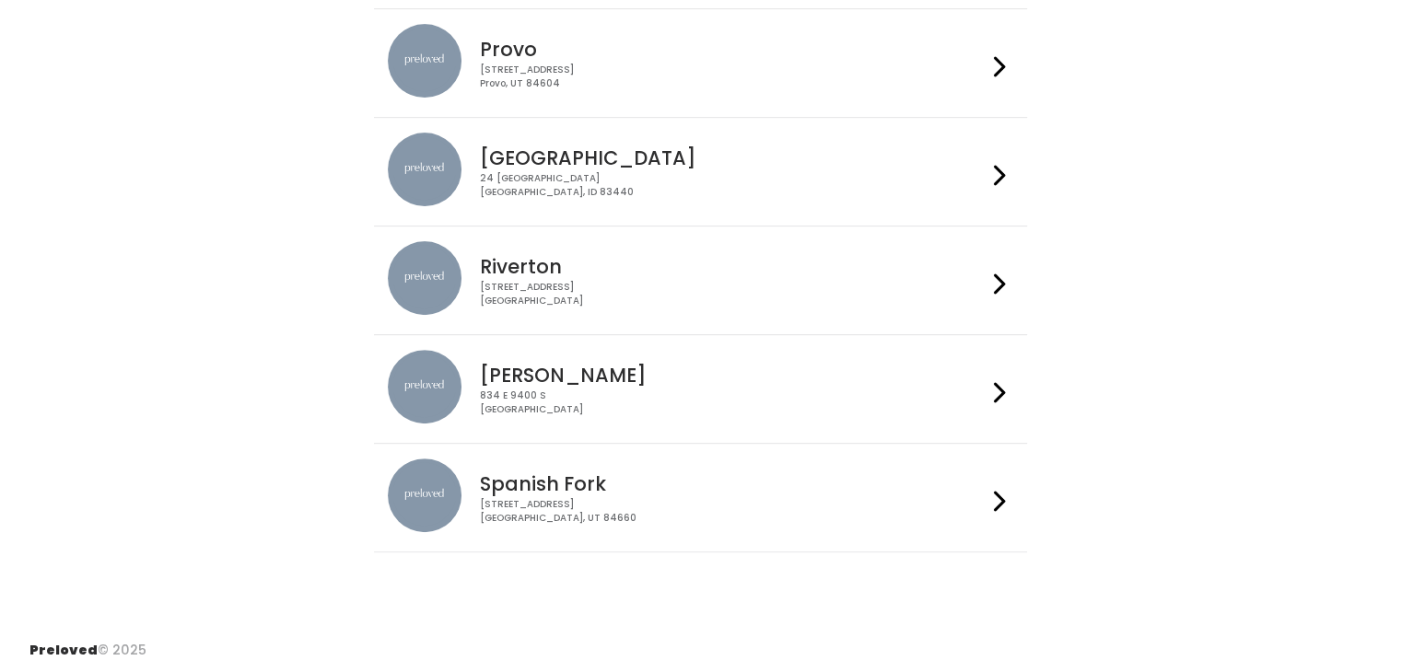
click at [771, 468] on div "Spanish Fork 244 N Main St Spanish Fork, UT 84660" at bounding box center [729, 492] width 514 height 66
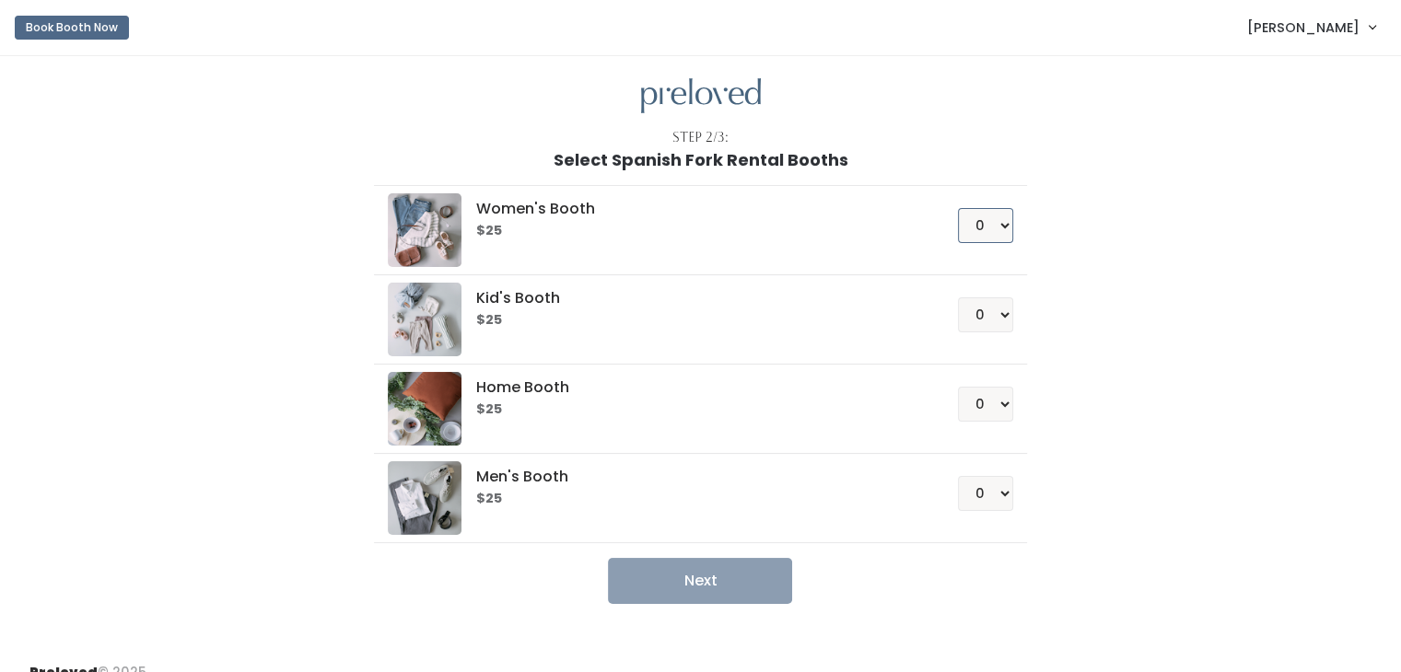
click at [982, 240] on select "0 1 2 3 4" at bounding box center [985, 225] width 55 height 35
select select "1"
click at [958, 208] on select "0 1 2 3 4" at bounding box center [985, 225] width 55 height 35
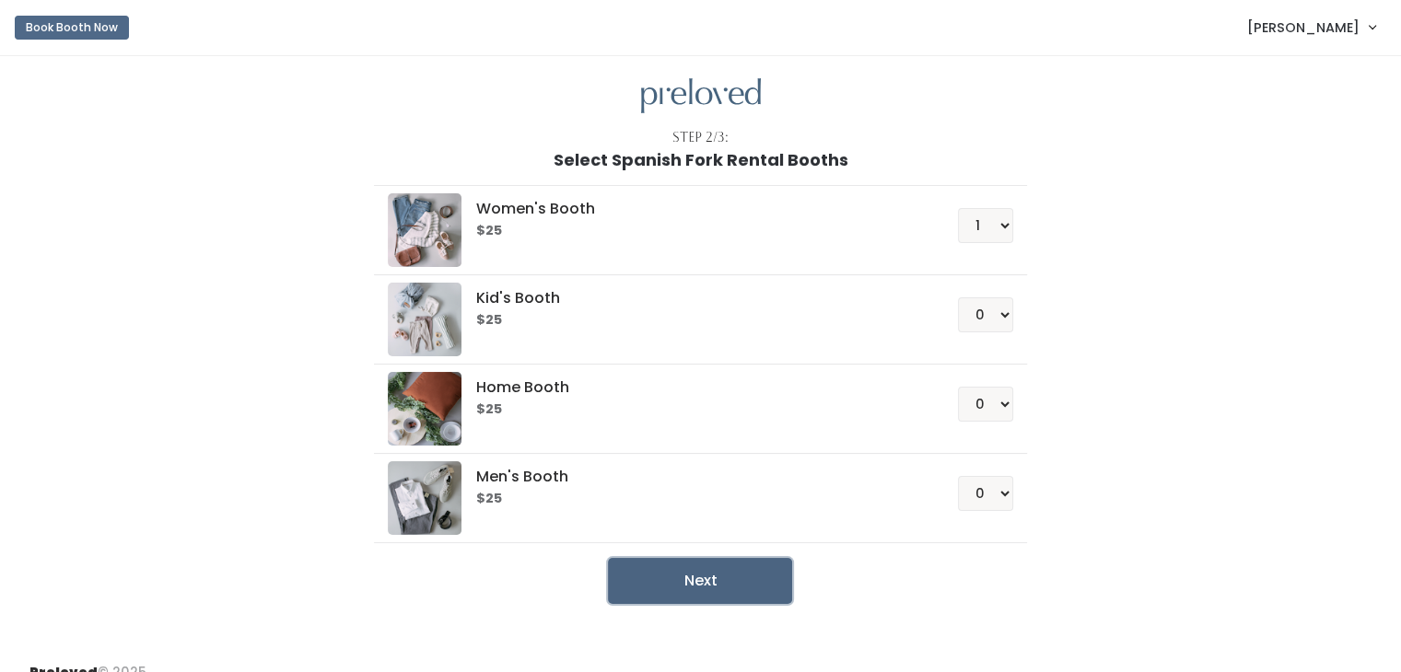
click at [652, 566] on button "Next" at bounding box center [700, 581] width 184 height 46
